Goal: Task Accomplishment & Management: Use online tool/utility

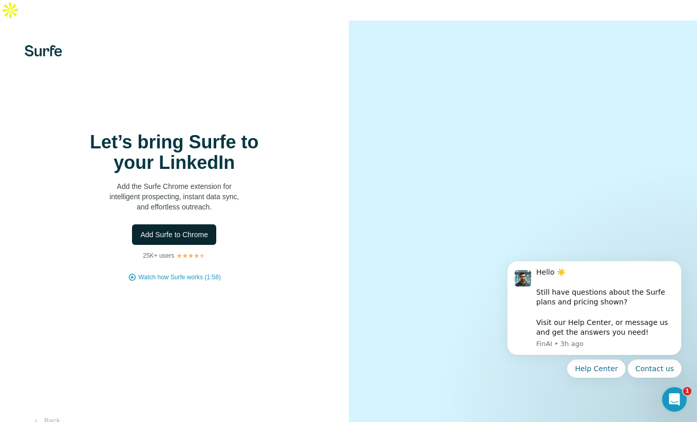
click at [197, 230] on span "Add Surfe to Chrome" at bounding box center [174, 235] width 68 height 10
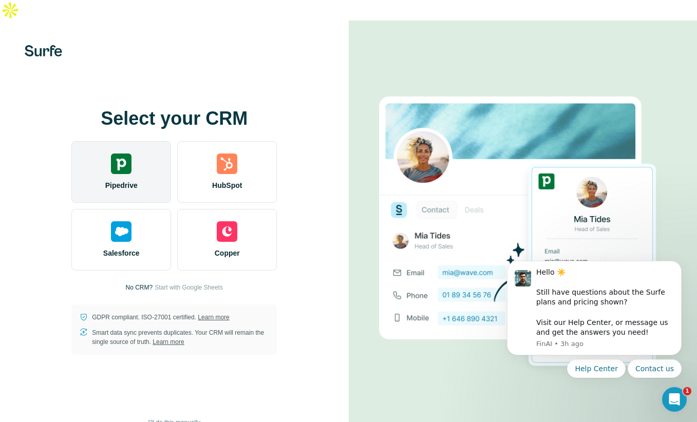
click at [143, 141] on div "Pipedrive" at bounding box center [121, 172] width 100 height 62
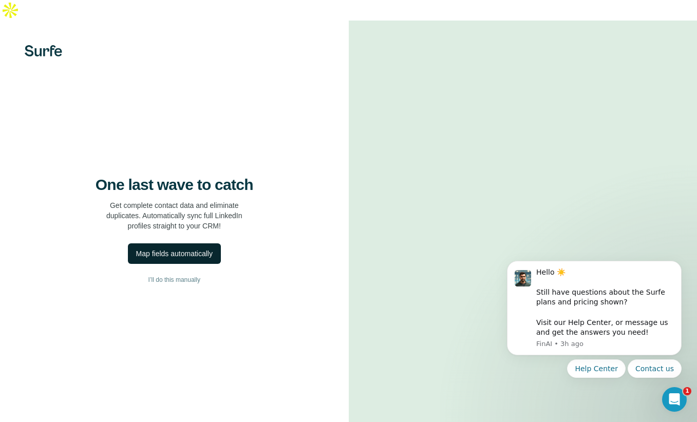
click at [191, 249] on div "Map fields automatically" at bounding box center [174, 254] width 77 height 10
